Goal: Ask a question: Seek information or help from site administrators or community

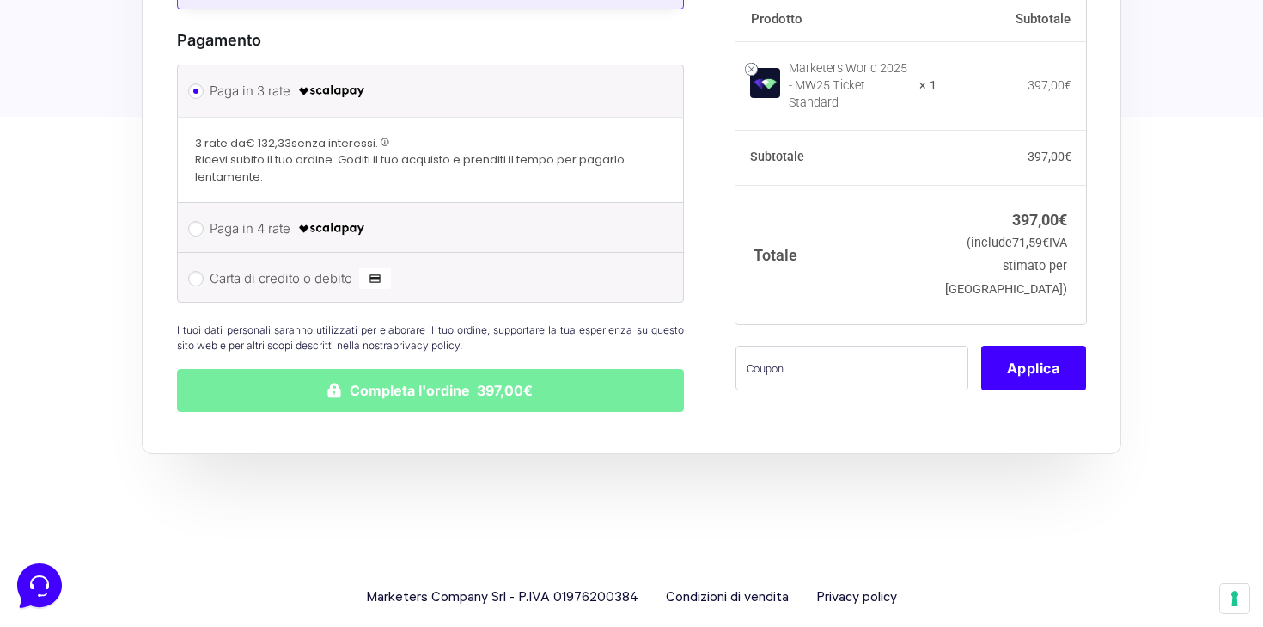
scroll to position [795, 0]
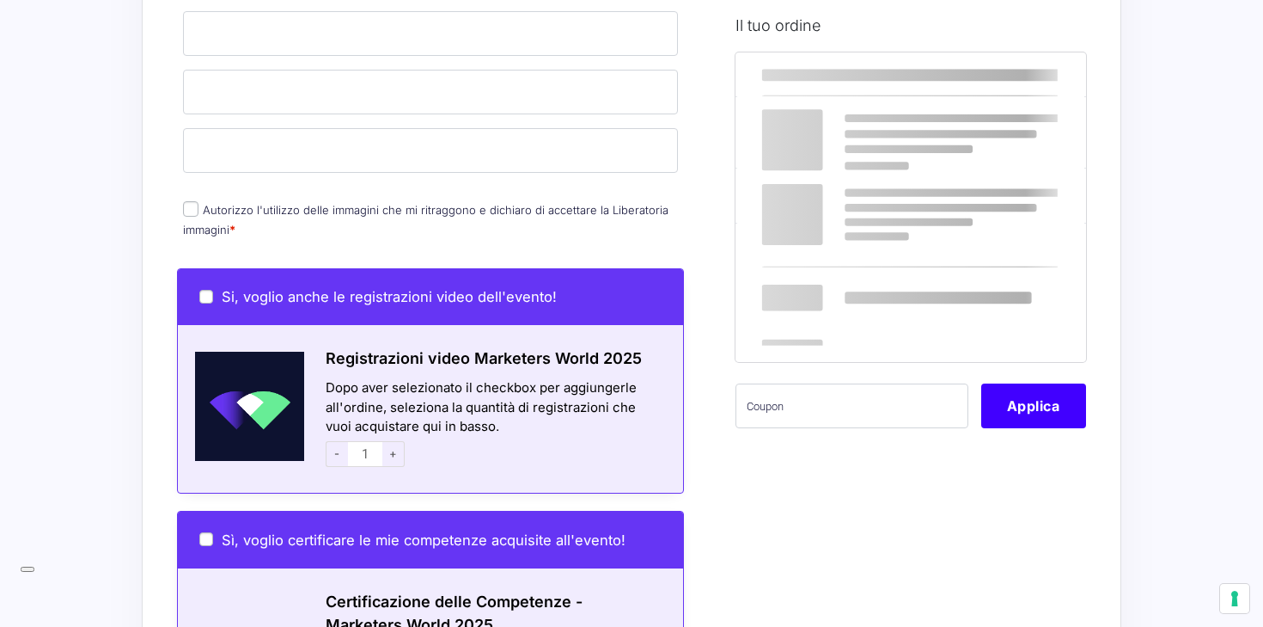
scroll to position [788, 0]
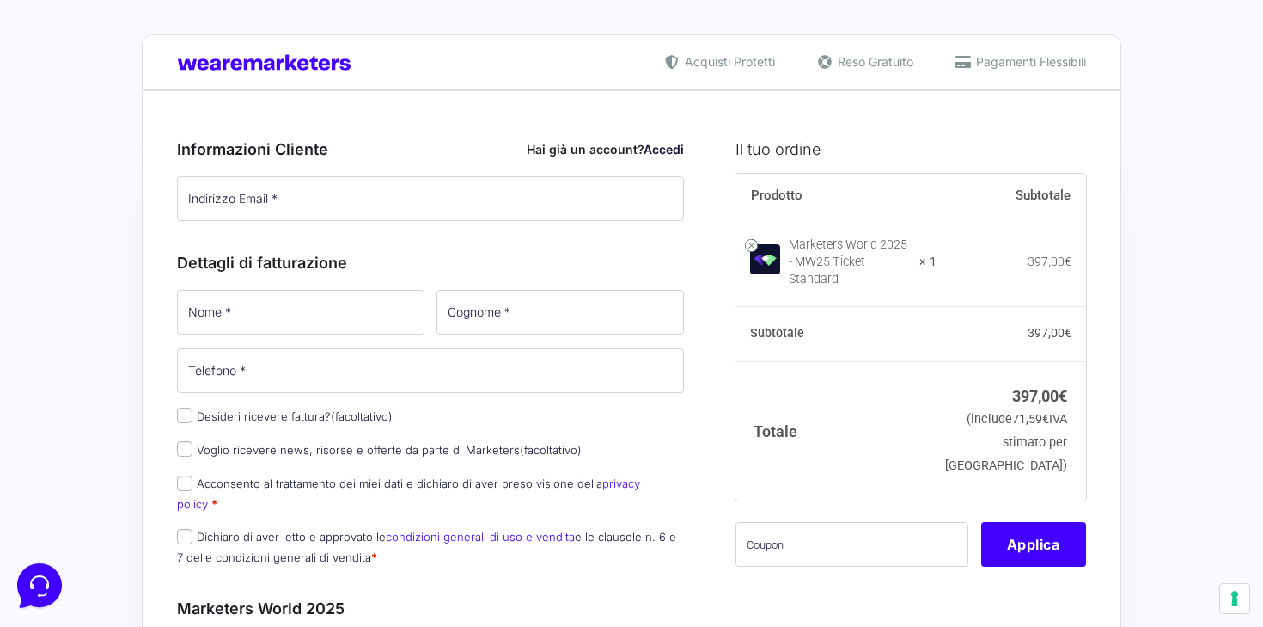
click at [975, 74] on div "Acquisti Protetti Reso Gratuito Pagamenti Flessibili" at bounding box center [632, 62] width 980 height 56
click at [981, 64] on span "Pagamenti Flessibili" at bounding box center [1029, 61] width 114 height 18
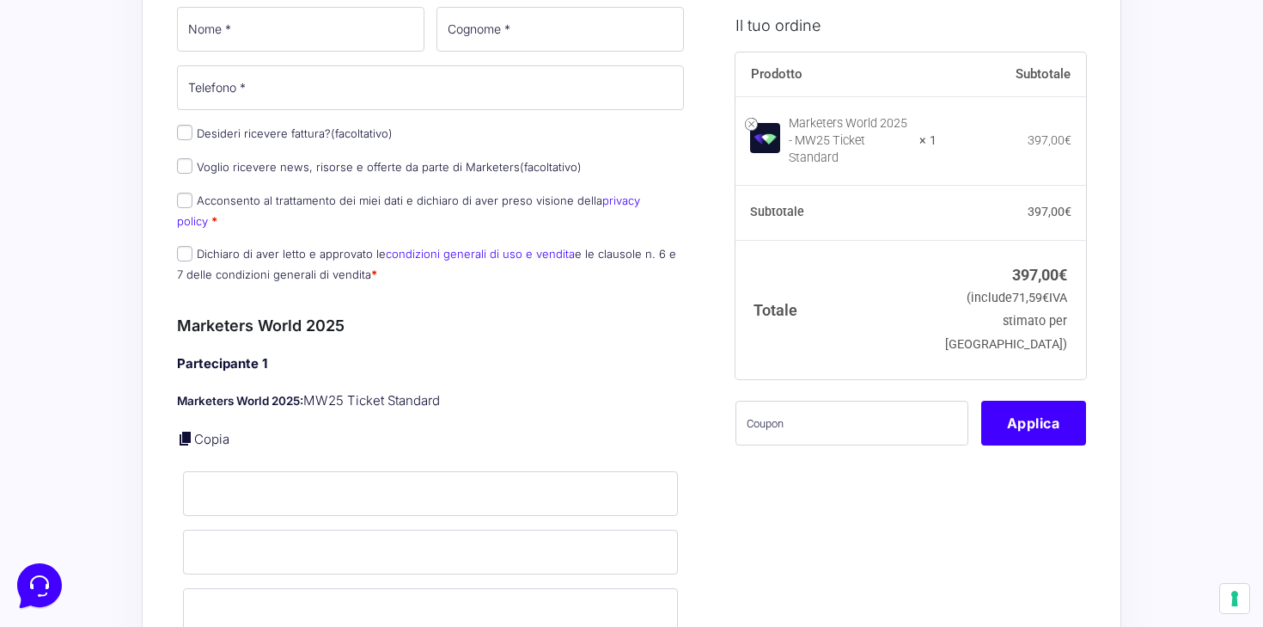
scroll to position [290, 0]
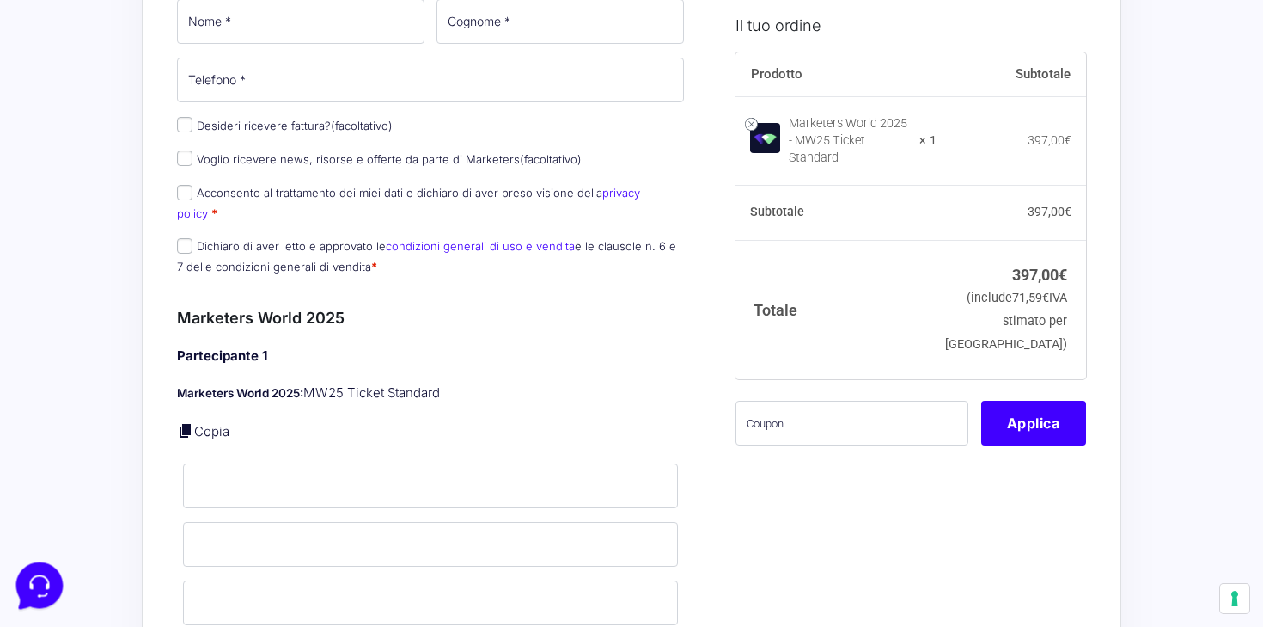
click at [22, 582] on icon at bounding box center [37, 583] width 45 height 45
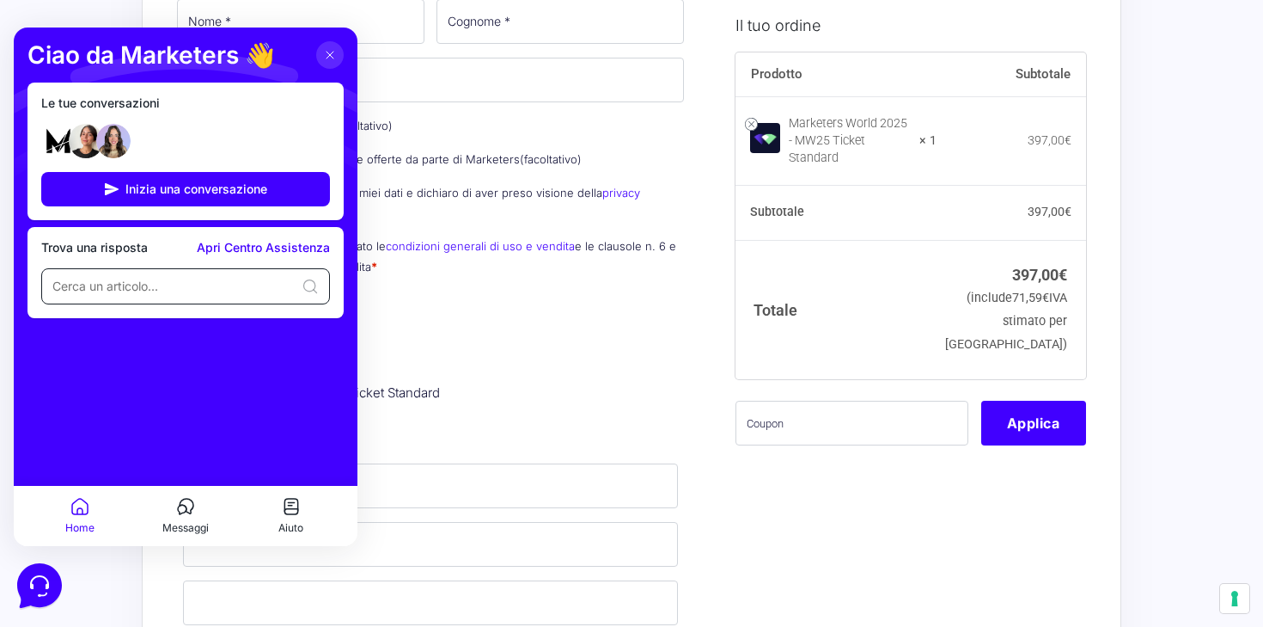
click at [223, 291] on input at bounding box center [173, 286] width 242 height 17
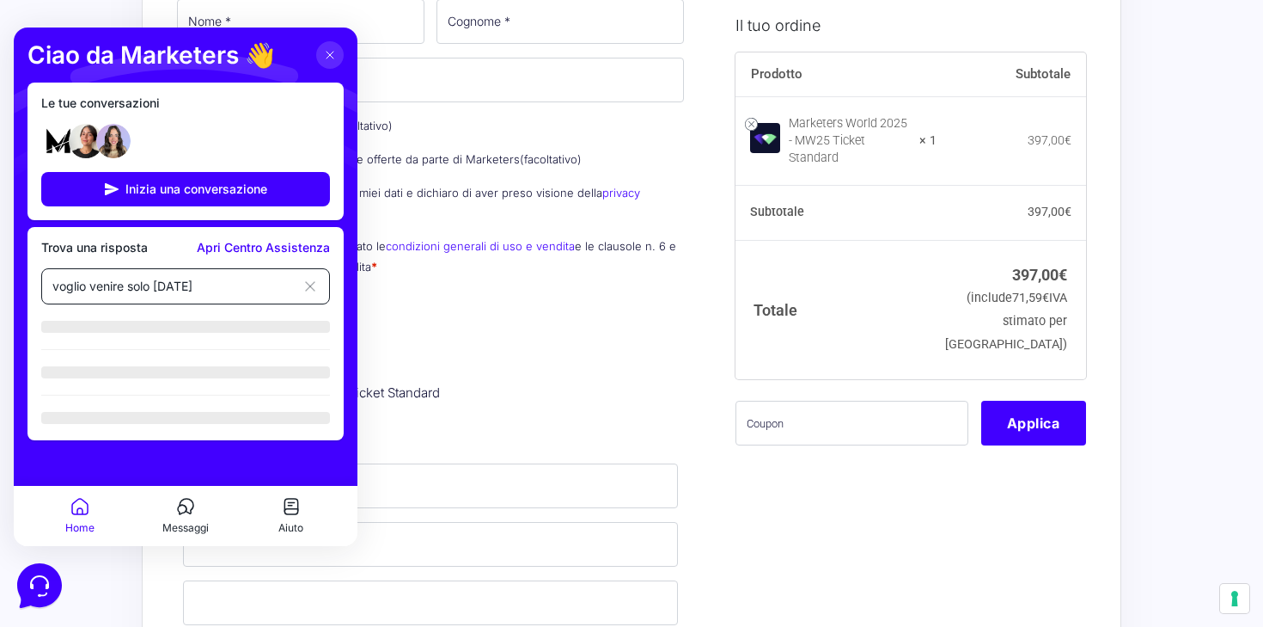
type input "voglio venire solo domani"
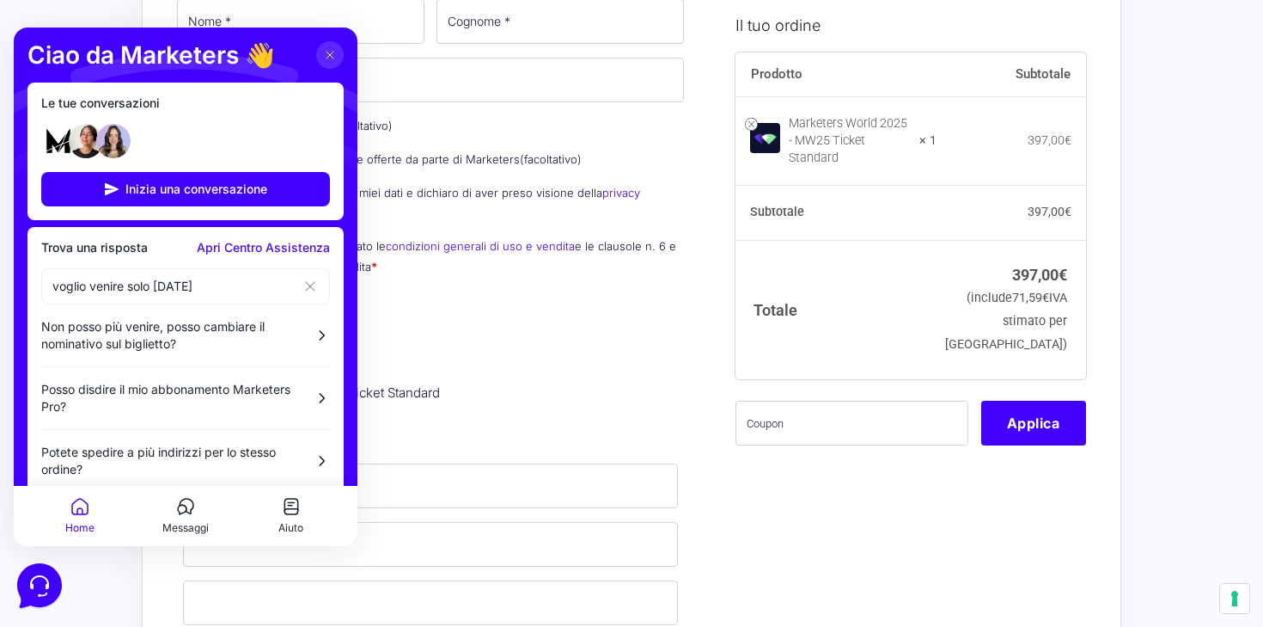
click at [255, 251] on link "Apri Centro Assistenza" at bounding box center [263, 248] width 133 height 14
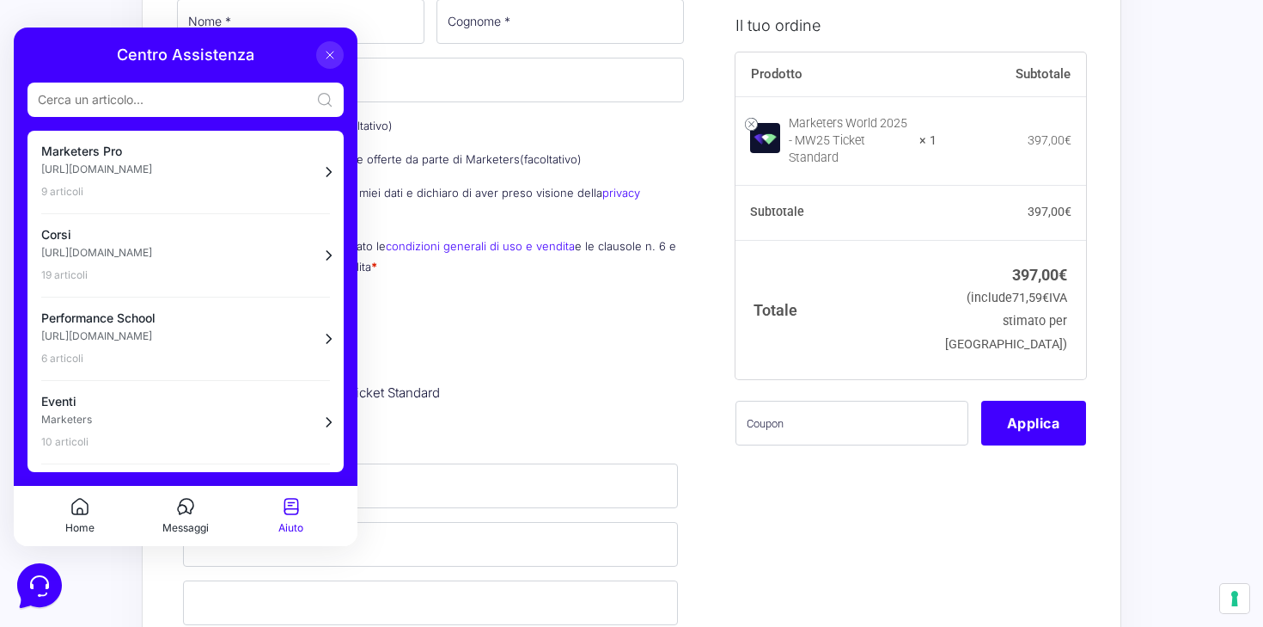
click at [248, 95] on input at bounding box center [174, 99] width 272 height 17
click at [338, 51] on button at bounding box center [330, 55] width 28 height 28
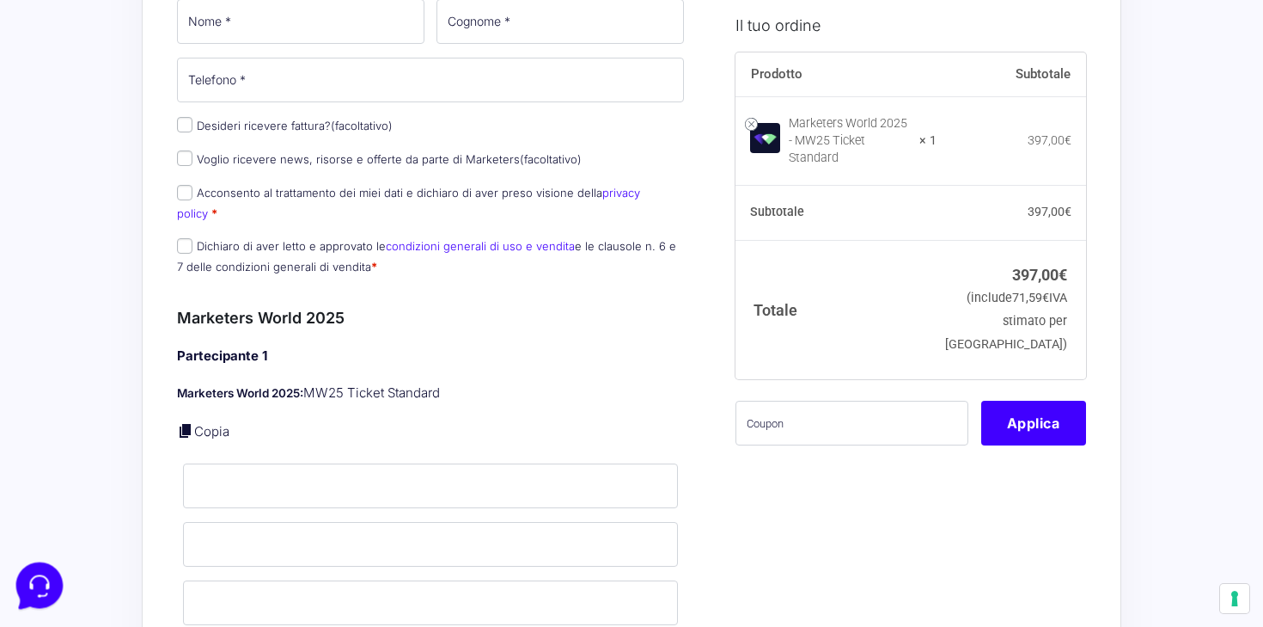
click at [24, 575] on icon at bounding box center [37, 583] width 45 height 45
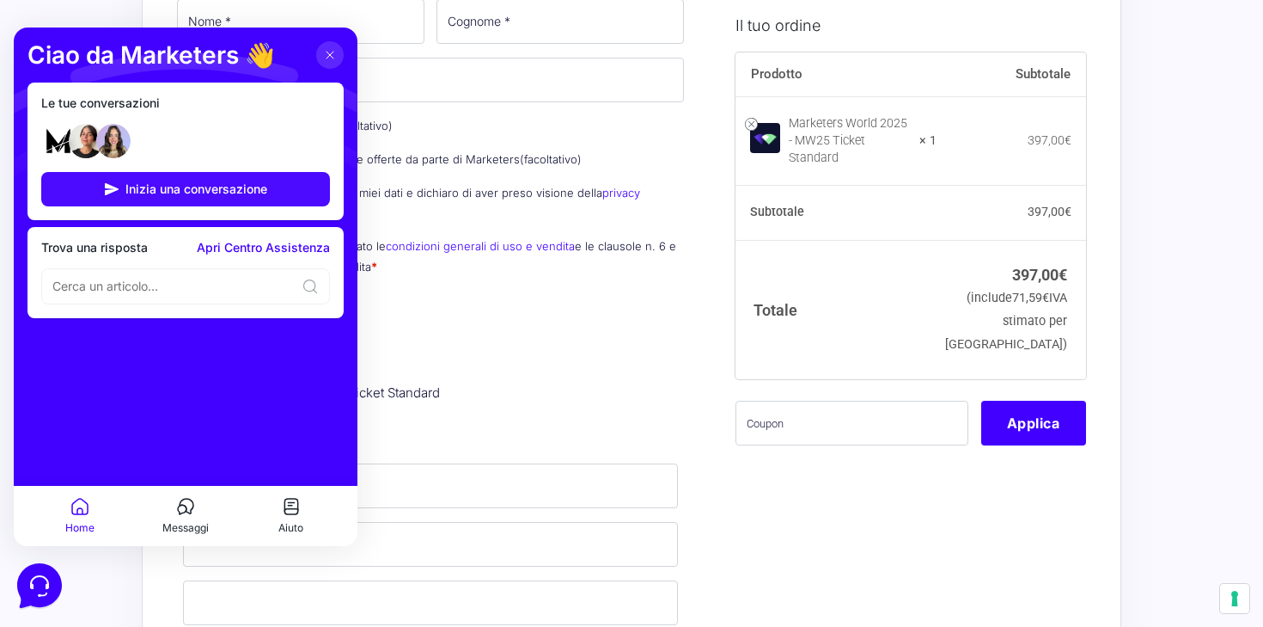
click at [204, 179] on button "Inizia una conversazione" at bounding box center [185, 189] width 289 height 34
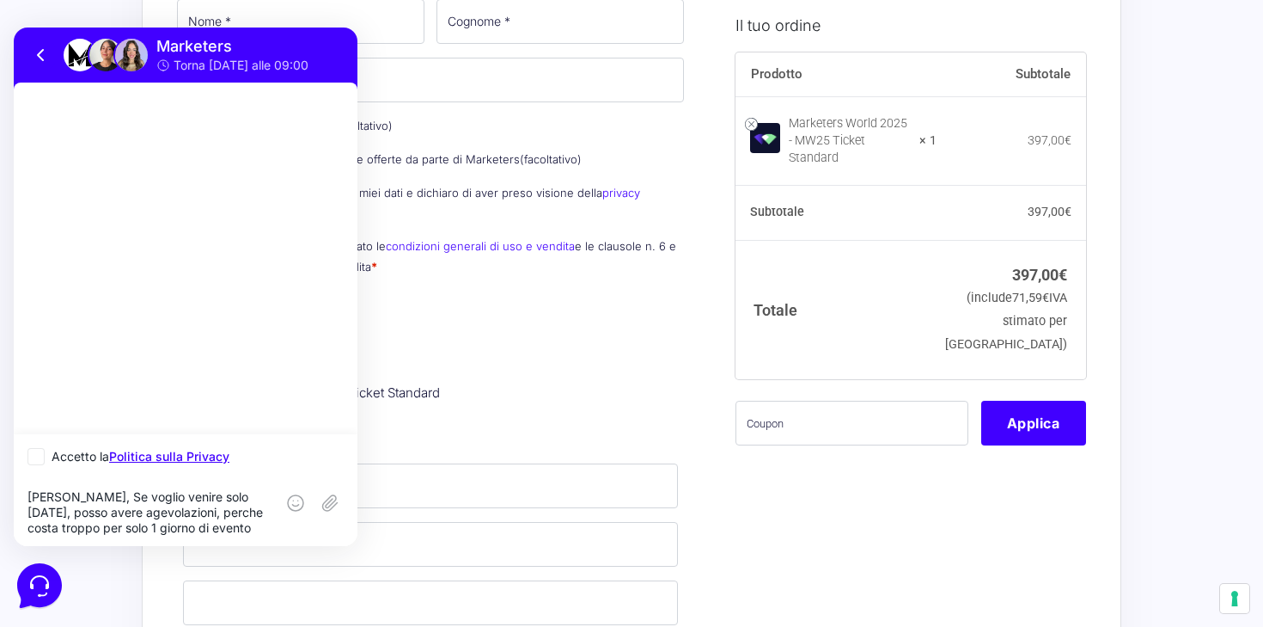
type textarea "Ciao, Se voglio venire solo domani, posso avere agevolazioni, perche costa trop…"
click at [30, 456] on icon at bounding box center [36, 456] width 17 height 17
click at [30, 456] on input "Accetto la Politica sulla Privacy" at bounding box center [33, 456] width 11 height 11
checkbox input "true"
click at [327, 500] on icon at bounding box center [331, 503] width 15 height 13
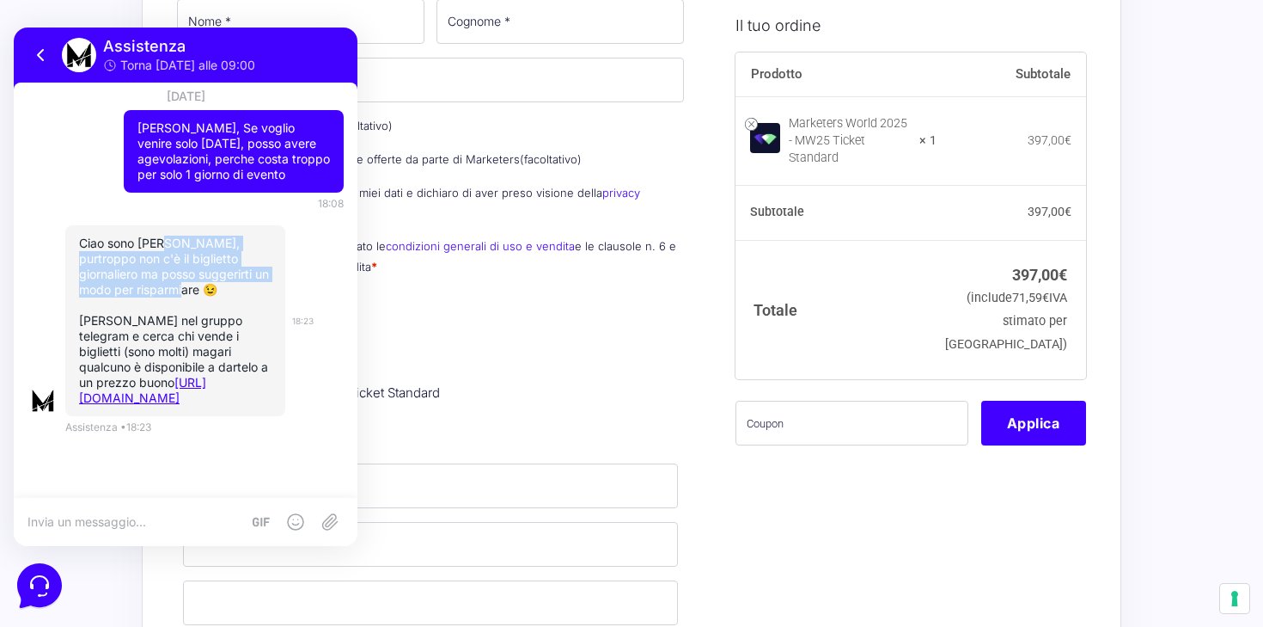
drag, startPoint x: 174, startPoint y: 241, endPoint x: 220, endPoint y: 278, distance: 59.3
click at [221, 279] on p "Ciao sono Samuele, purtroppo non c'è il biglietto giornaliero ma posso suggerir…" at bounding box center [175, 266] width 193 height 62
click at [164, 385] on link "https://t.me/+BMTav7f_3DMzOGVk" at bounding box center [142, 390] width 127 height 30
click at [46, 51] on icon at bounding box center [41, 55] width 21 height 21
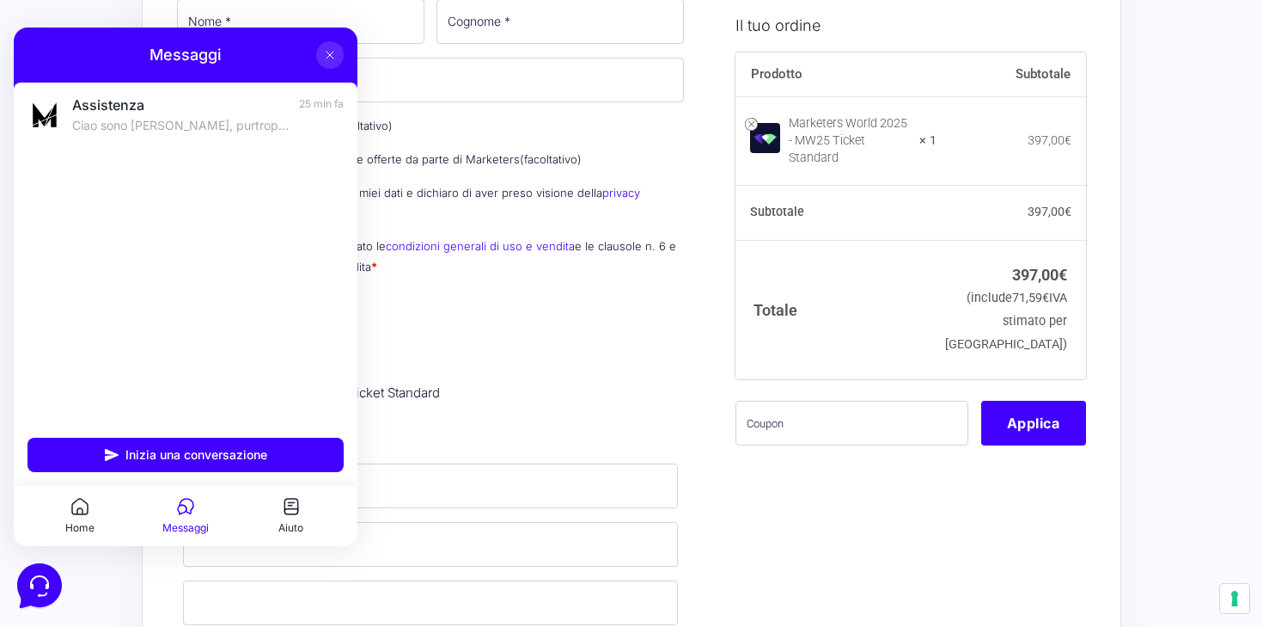
click at [315, 51] on div "Messaggi" at bounding box center [186, 55] width 316 height 21
